Goal: Find specific page/section: Find specific page/section

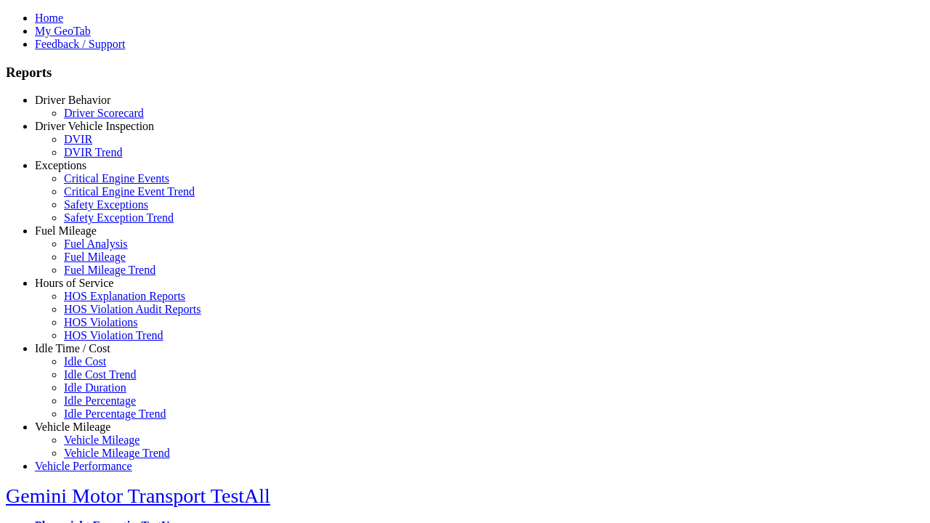
click at [84, 355] on link "Idle Time / Cost" at bounding box center [73, 348] width 76 height 12
click at [94, 387] on link "Idle Duration" at bounding box center [95, 388] width 63 height 12
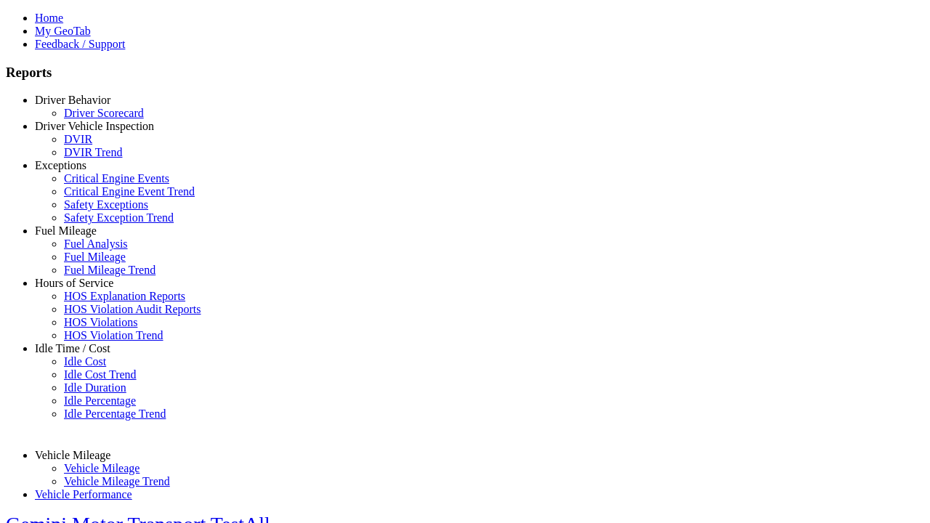
select select "**********"
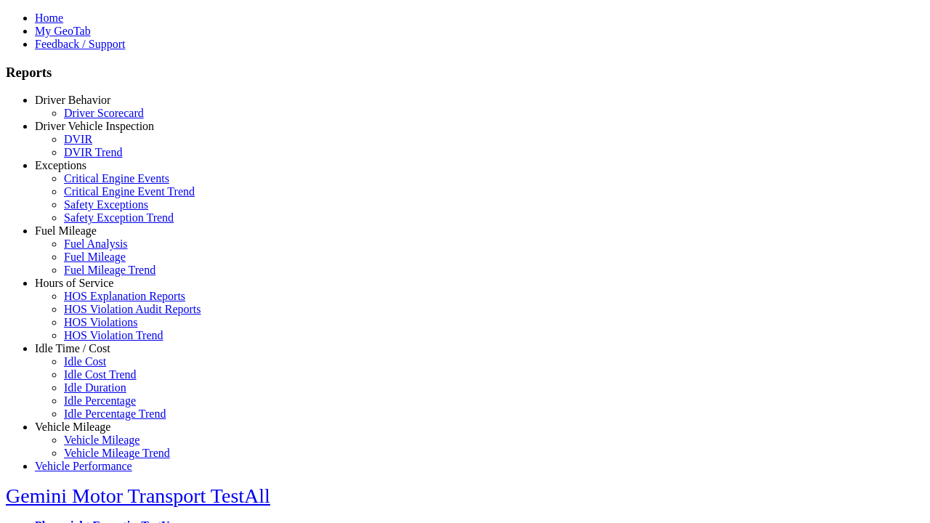
type input "**********"
